Goal: Obtain resource: Obtain resource

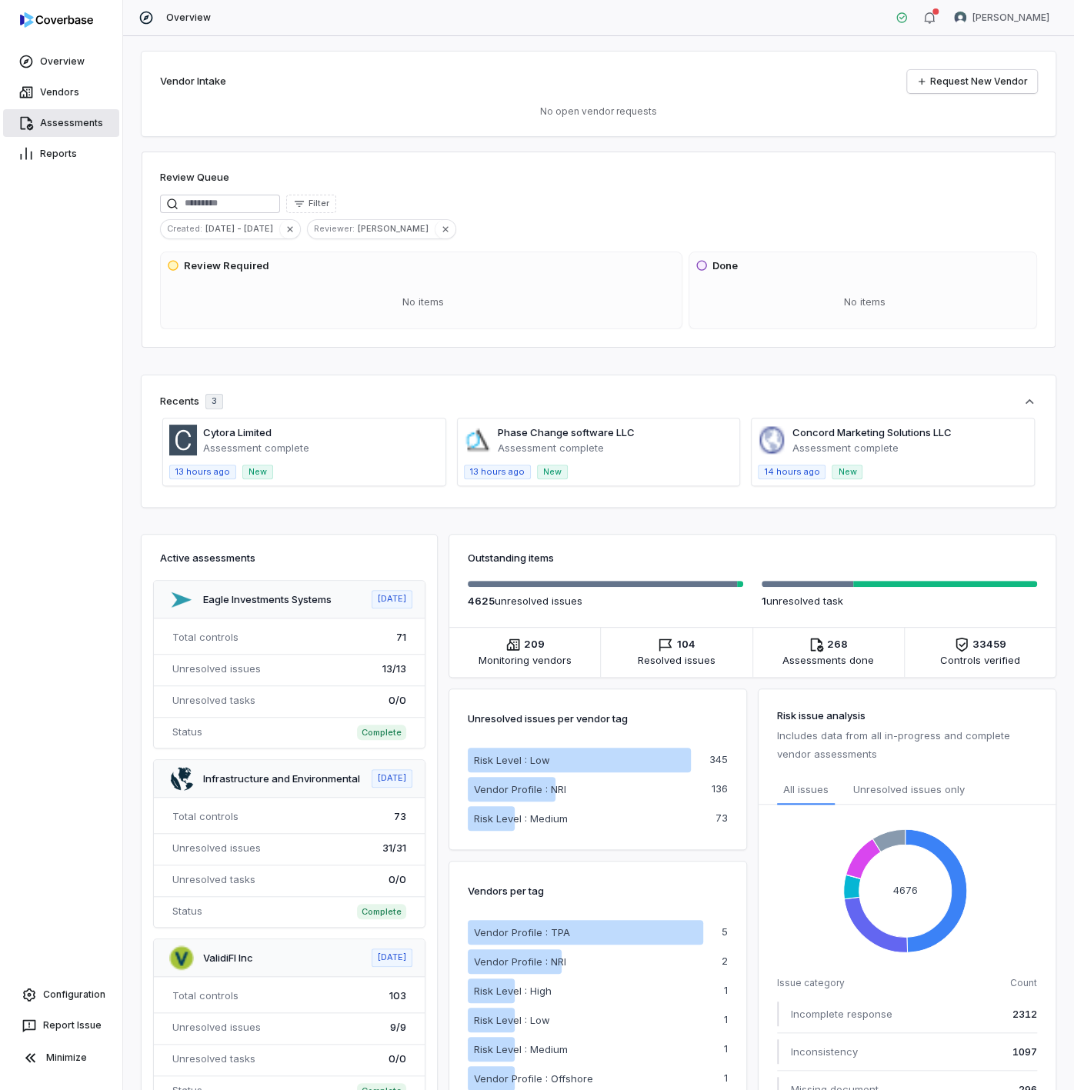
click at [71, 118] on link "Assessments" at bounding box center [61, 123] width 116 height 28
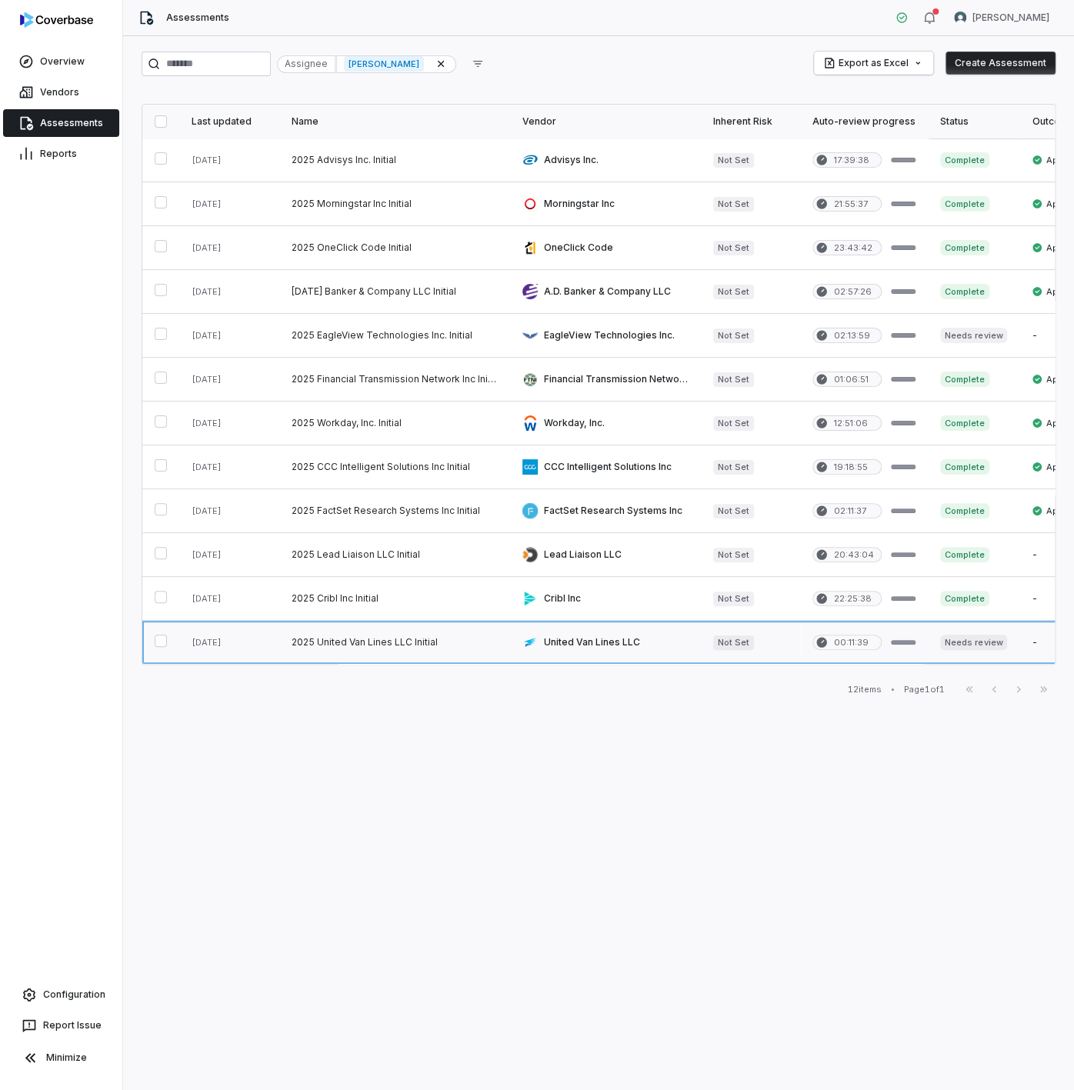
click at [382, 643] on link at bounding box center [394, 642] width 231 height 43
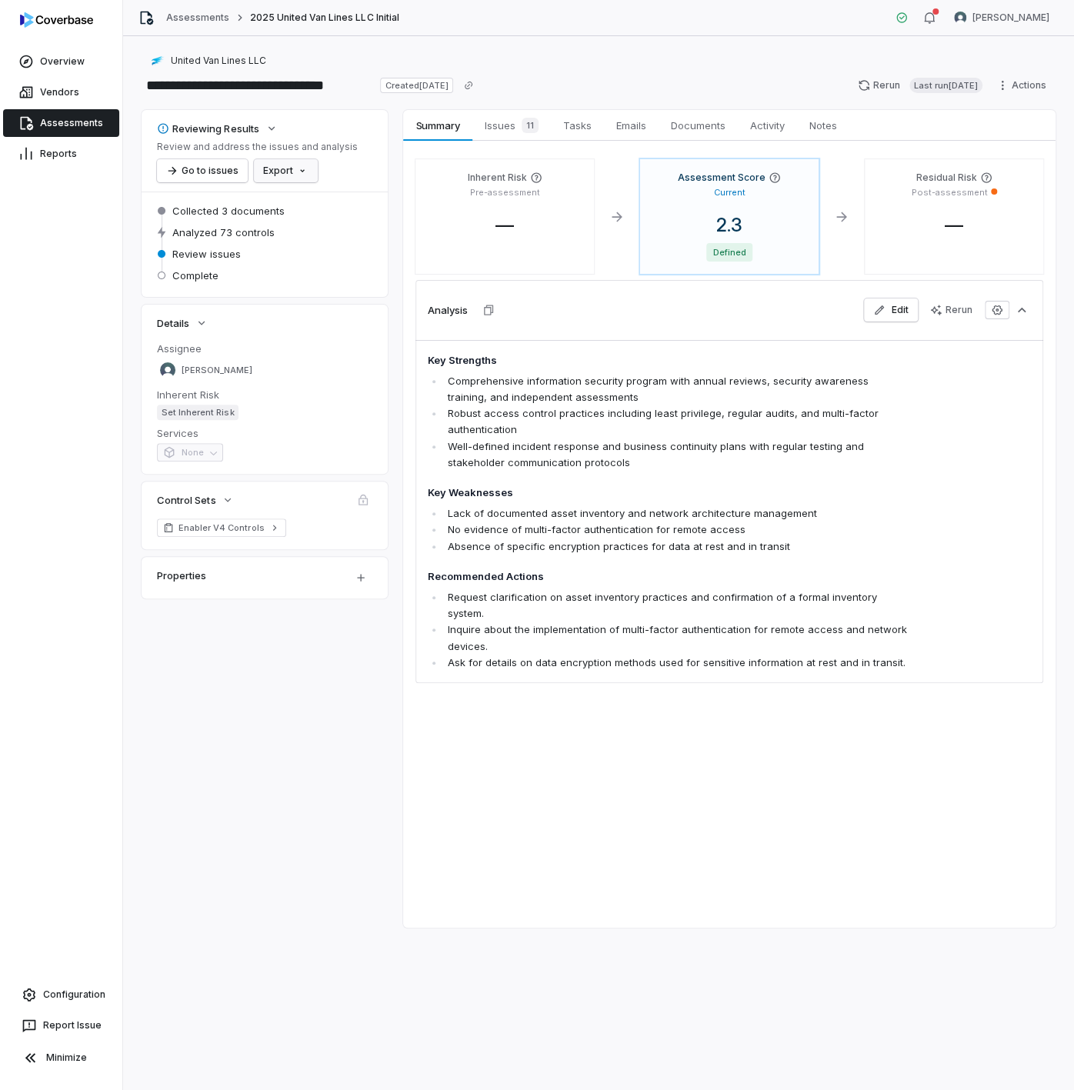
click at [298, 172] on html "**********" at bounding box center [537, 545] width 1074 height 1090
click at [293, 208] on div "Export as PDF" at bounding box center [312, 204] width 108 height 25
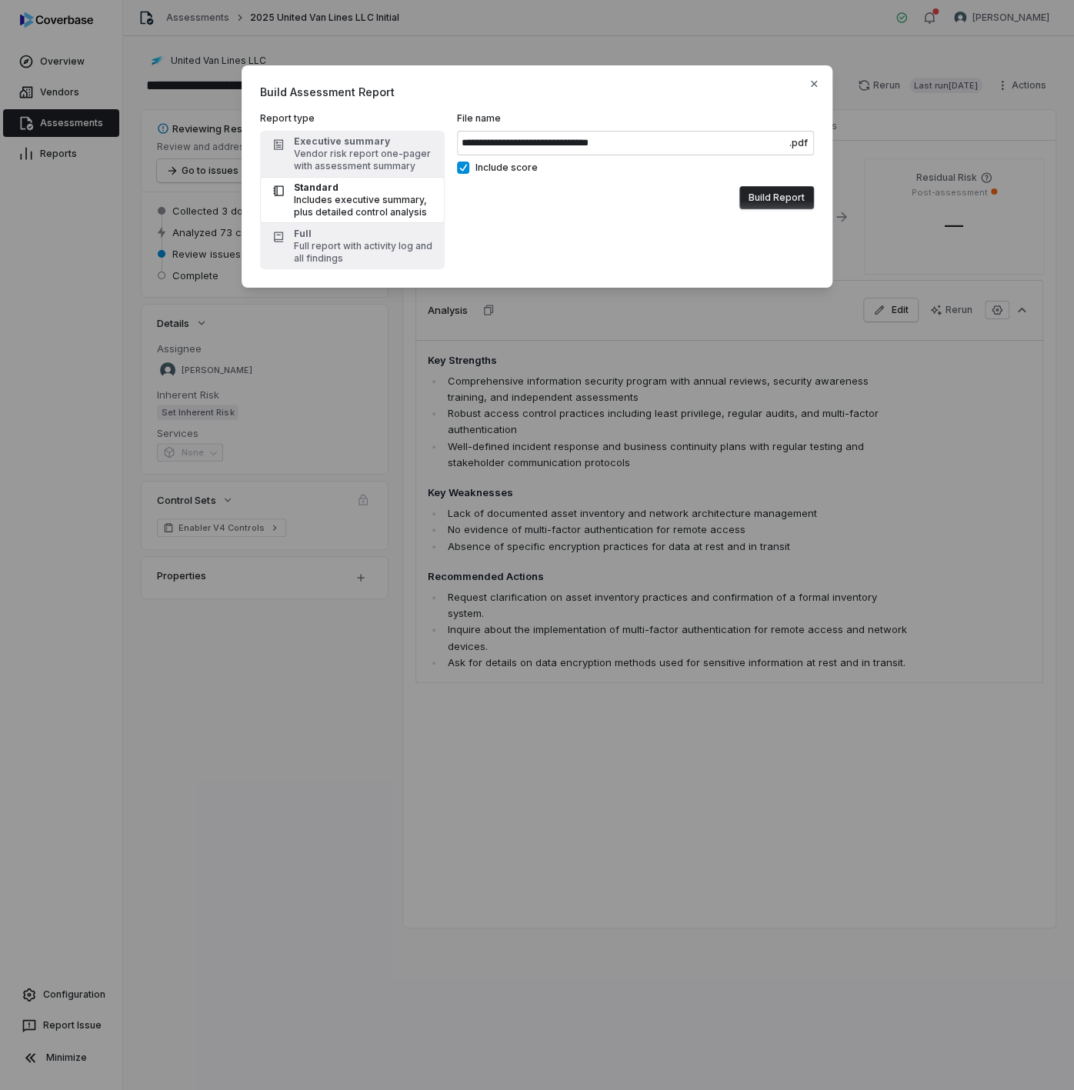
click at [773, 196] on button "Build Report" at bounding box center [776, 197] width 75 height 23
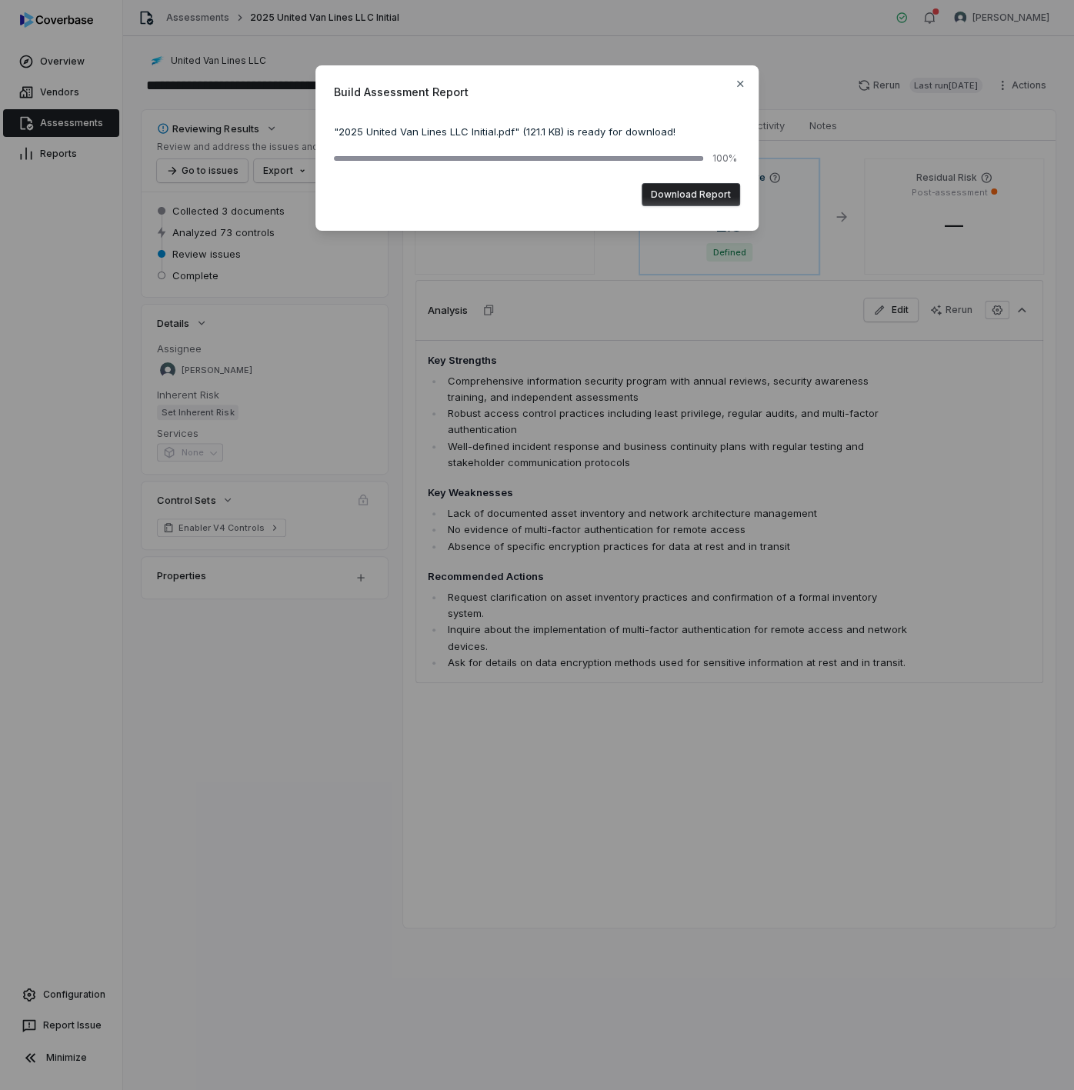
click at [696, 190] on button "Download Report" at bounding box center [690, 194] width 98 height 23
click at [738, 83] on icon "button" at bounding box center [740, 84] width 6 height 6
